Goal: Task Accomplishment & Management: Manage account settings

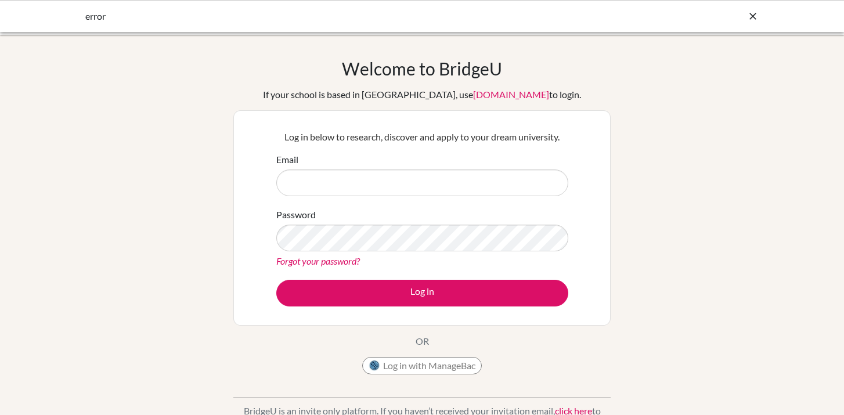
click at [755, 13] on icon at bounding box center [753, 16] width 12 height 12
click at [754, 19] on icon at bounding box center [753, 16] width 12 height 12
